Goal: Transaction & Acquisition: Download file/media

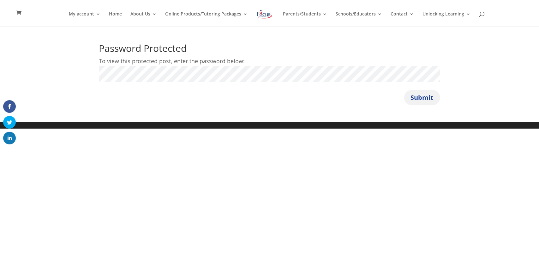
click at [429, 98] on button "Submit" at bounding box center [422, 97] width 36 height 15
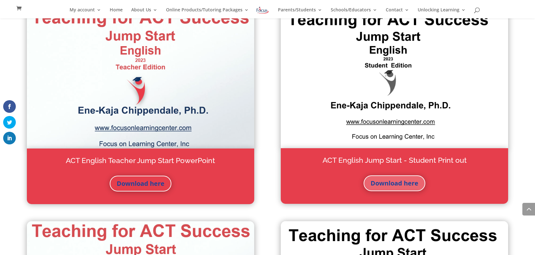
scroll to position [489, 0]
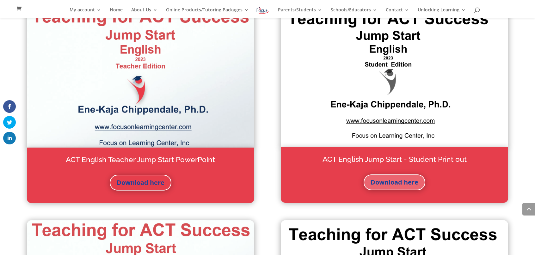
click at [389, 182] on link "Download here" at bounding box center [394, 182] width 62 height 16
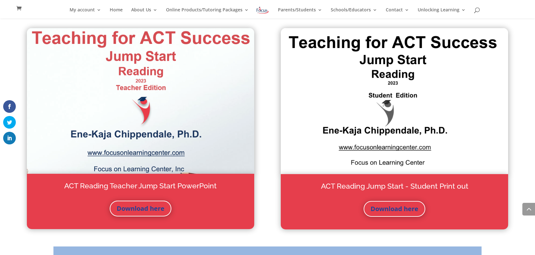
scroll to position [684, 0]
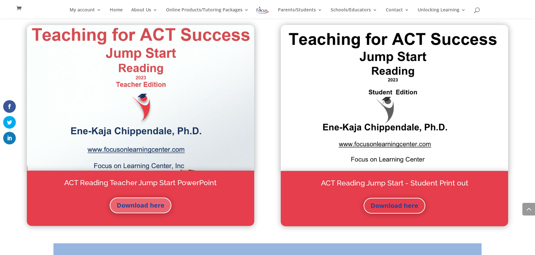
click at [146, 204] on link "Download here" at bounding box center [141, 205] width 62 height 16
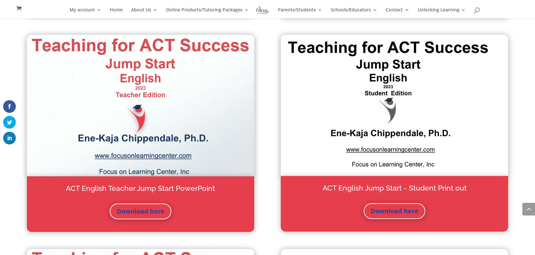
scroll to position [466, 0]
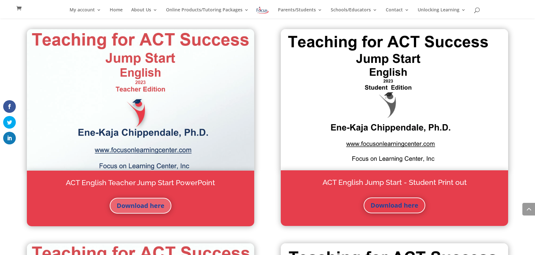
click at [141, 205] on link "Download here" at bounding box center [141, 206] width 62 height 16
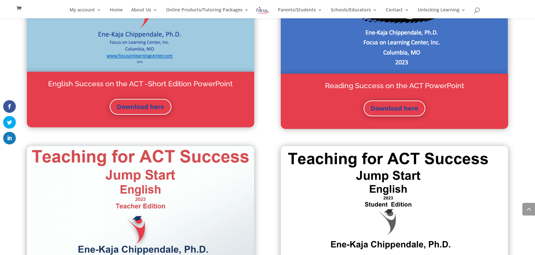
scroll to position [341, 0]
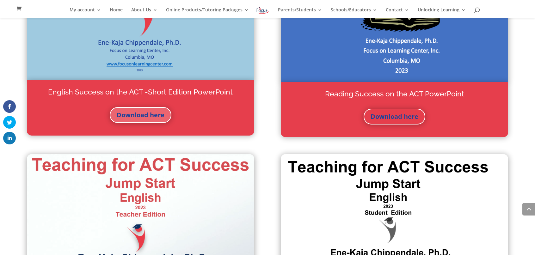
click at [146, 116] on link "Download here" at bounding box center [141, 115] width 62 height 16
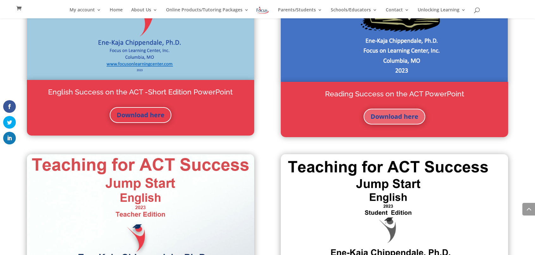
click at [393, 118] on link "Download here" at bounding box center [394, 117] width 62 height 16
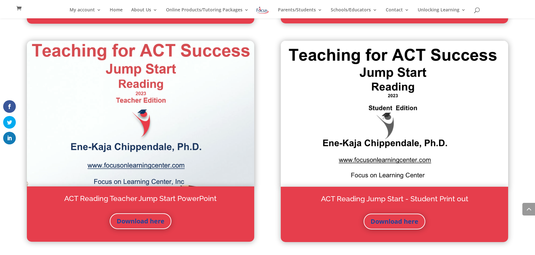
scroll to position [674, 0]
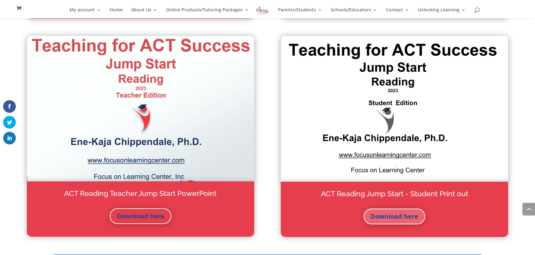
click at [403, 215] on link "Download here" at bounding box center [394, 217] width 62 height 16
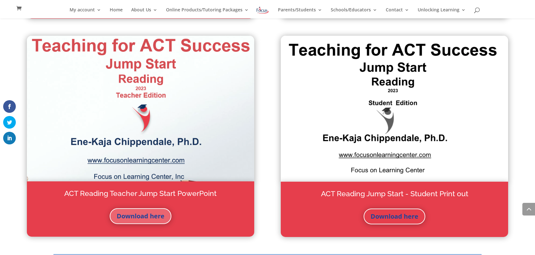
click at [153, 215] on link "Download here" at bounding box center [141, 216] width 62 height 16
